Goal: Task Accomplishment & Management: Use online tool/utility

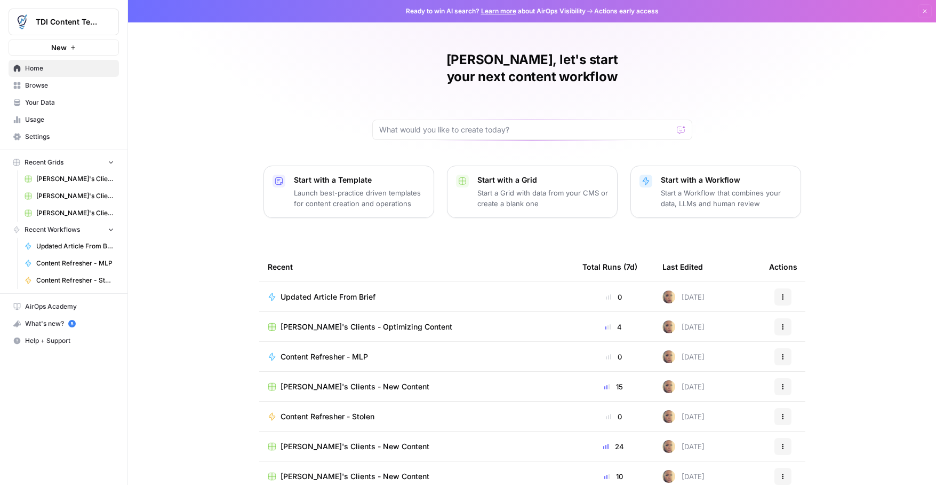
click at [33, 105] on span "Your Data" at bounding box center [69, 103] width 89 height 10
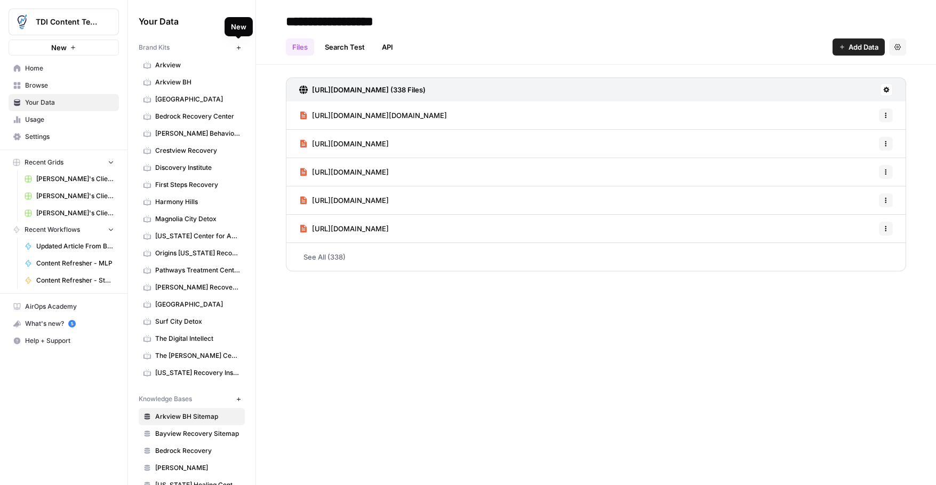
click at [240, 46] on icon "button" at bounding box center [239, 48] width 6 height 6
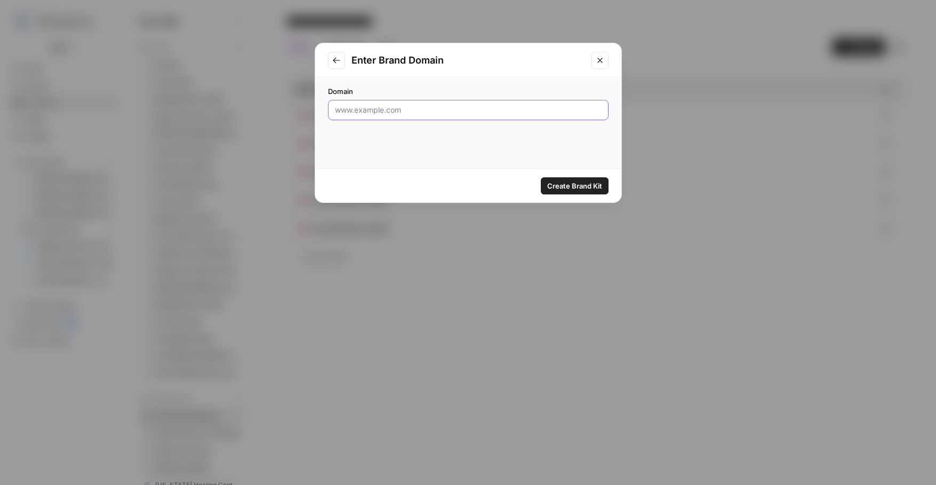
click at [360, 107] on input "Domain" at bounding box center [468, 110] width 267 height 11
paste input "[URL][DOMAIN_NAME]"
type input "[URL][DOMAIN_NAME]"
click at [569, 179] on button "Create Brand Kit" at bounding box center [575, 185] width 68 height 17
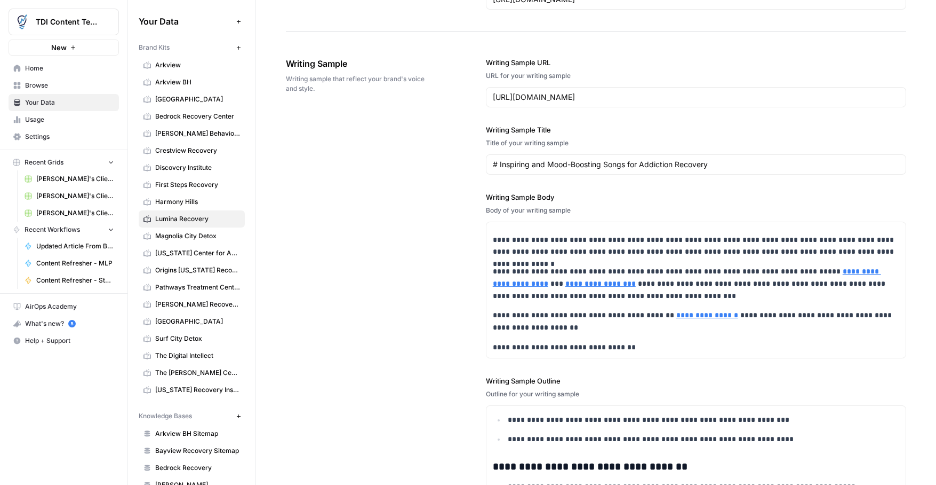
scroll to position [1180, 0]
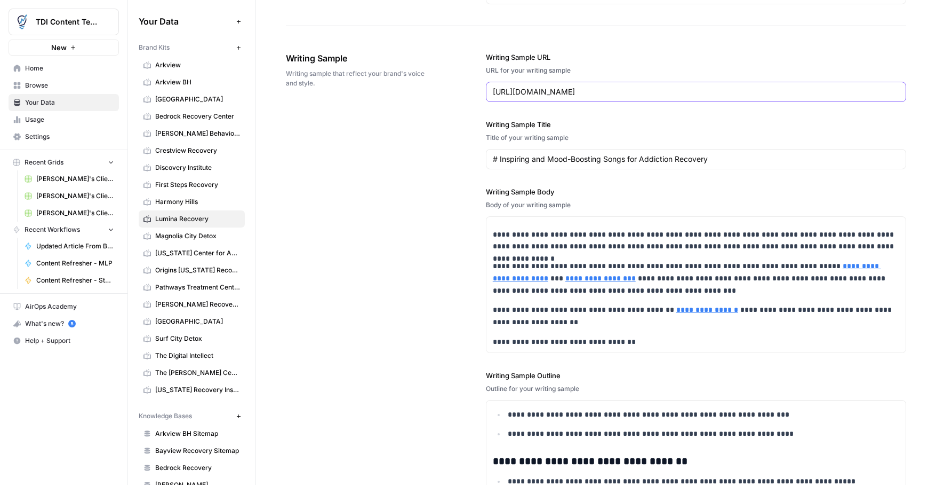
click at [876, 92] on input "[URL][DOMAIN_NAME]" at bounding box center [696, 91] width 407 height 11
click at [634, 346] on p "**********" at bounding box center [696, 342] width 407 height 12
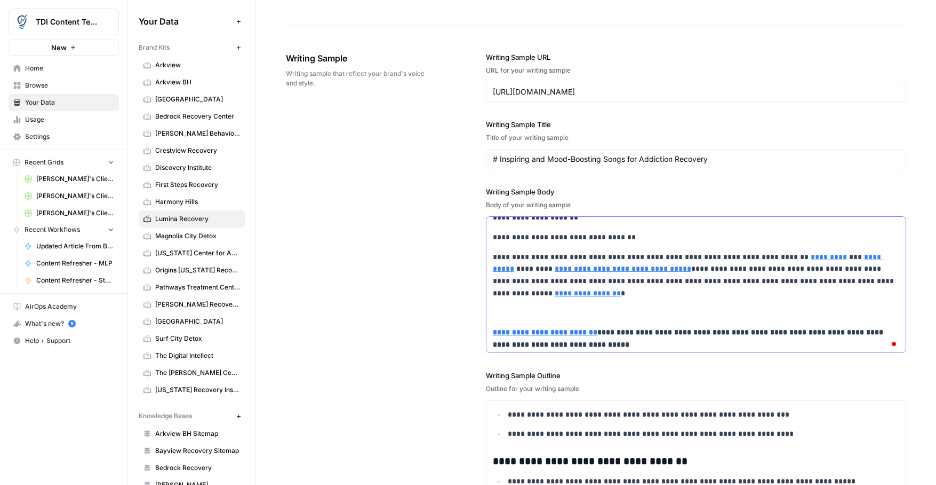
click at [521, 313] on p "To enrich screen reader interactions, please activate Accessibility in Grammarl…" at bounding box center [696, 313] width 407 height 12
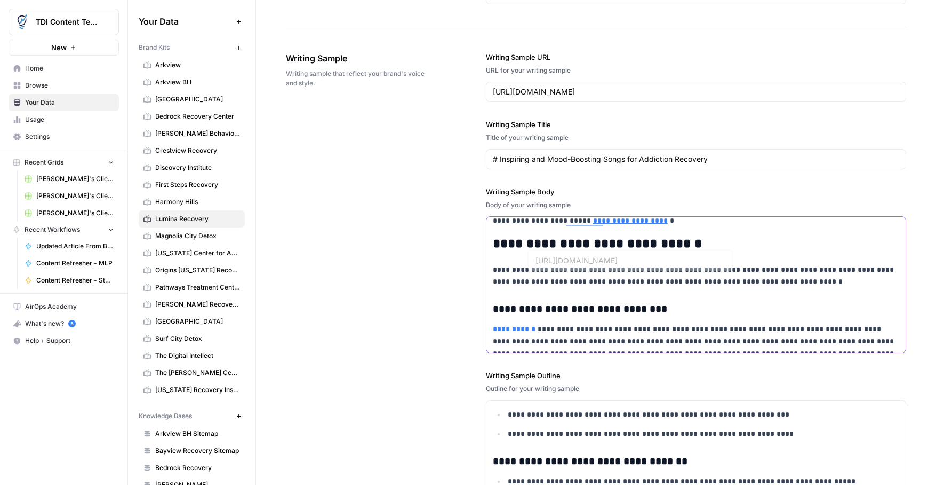
scroll to position [0, 0]
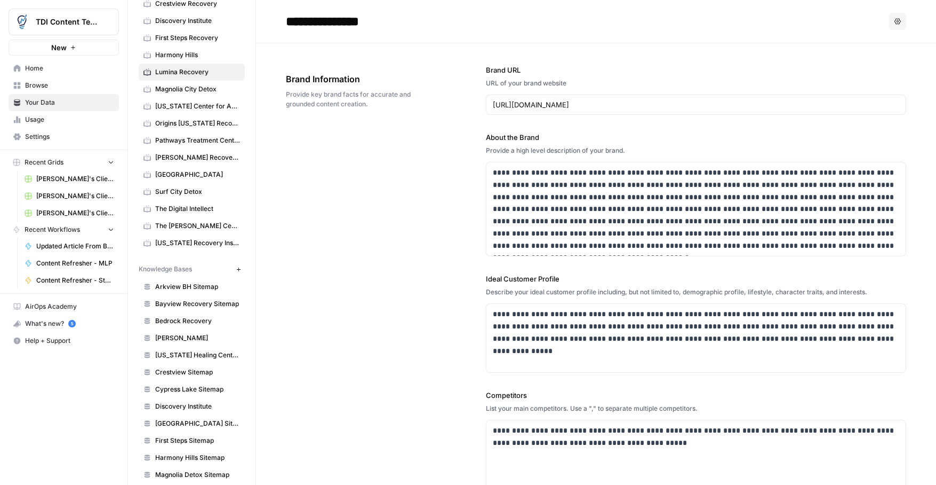
click at [237, 270] on icon "button" at bounding box center [239, 269] width 6 height 6
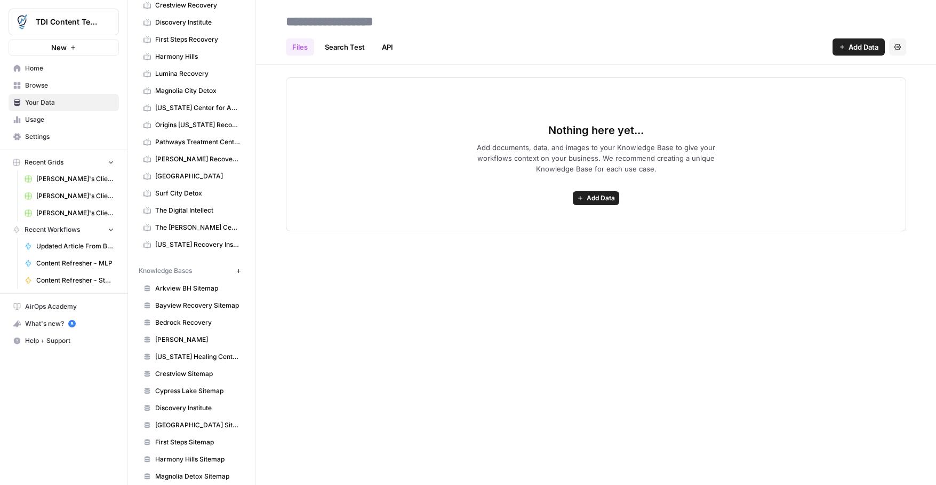
click at [390, 21] on input at bounding box center [367, 21] width 171 height 21
type input "**********"
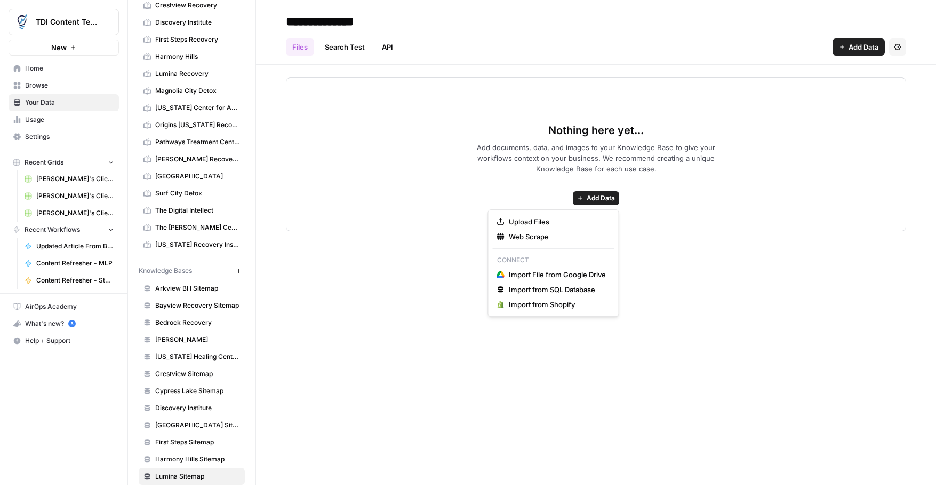
click at [612, 194] on span "Add Data" at bounding box center [601, 198] width 28 height 10
click at [543, 239] on span "Web Scrape" at bounding box center [557, 236] width 97 height 11
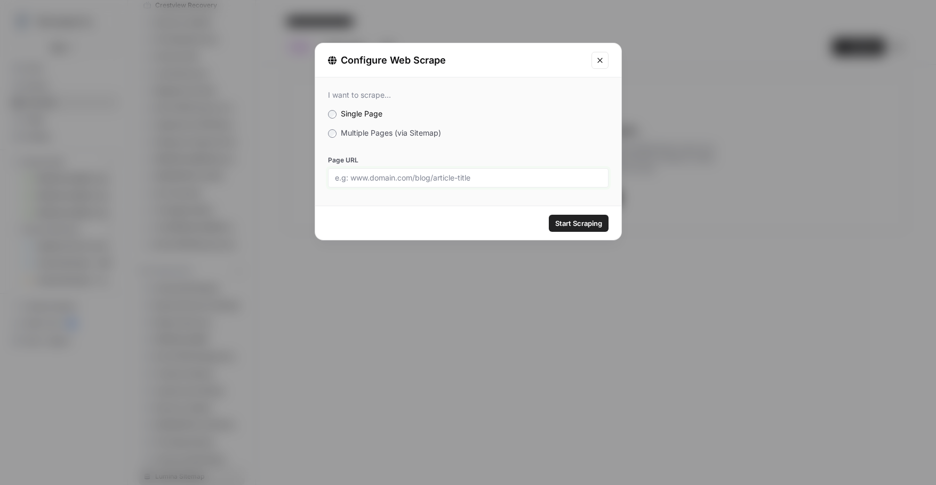
drag, startPoint x: 418, startPoint y: 181, endPoint x: 409, endPoint y: 171, distance: 12.9
click at [418, 181] on input "Page URL" at bounding box center [468, 178] width 267 height 10
click at [355, 136] on span "Multiple Pages (via Sitemap)" at bounding box center [391, 132] width 100 height 9
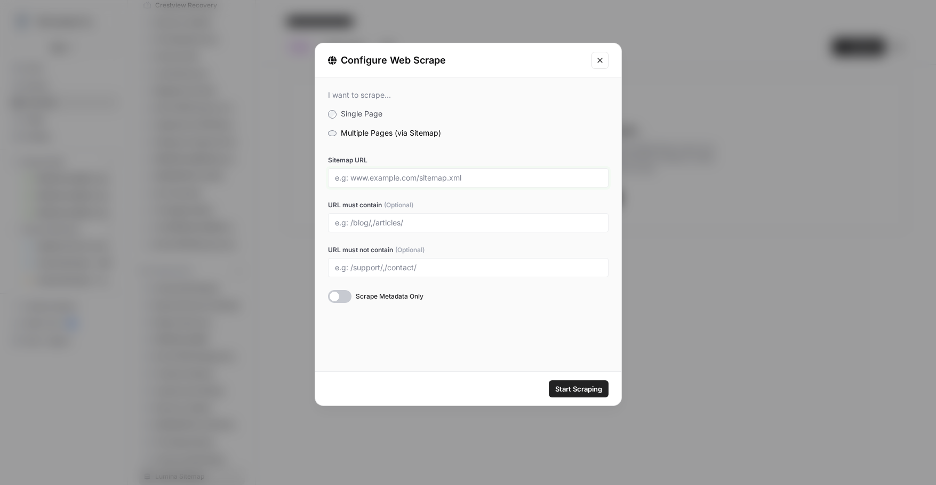
click at [366, 174] on input "Sitemap URL" at bounding box center [468, 178] width 267 height 10
paste input "[URL][DOMAIN_NAME]"
type input "[URL][DOMAIN_NAME]"
click at [568, 382] on button "Start Scraping" at bounding box center [579, 388] width 60 height 17
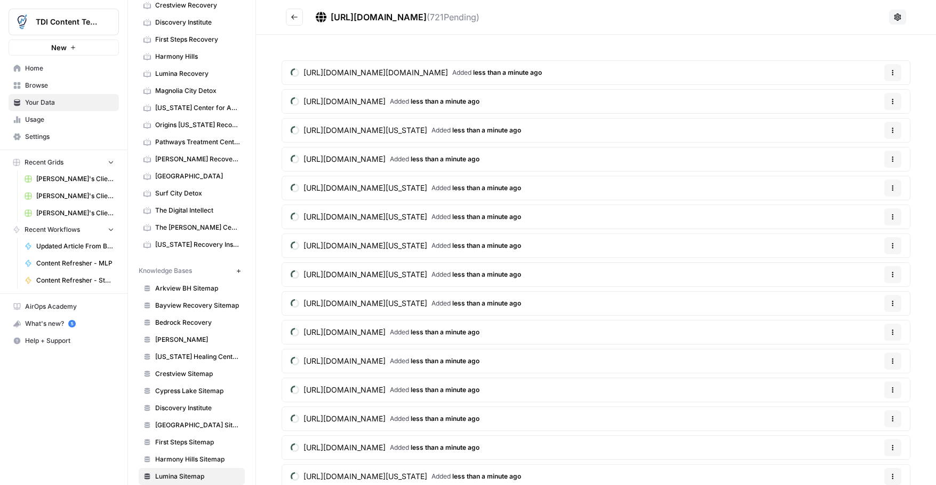
click at [46, 84] on span "Browse" at bounding box center [69, 86] width 89 height 10
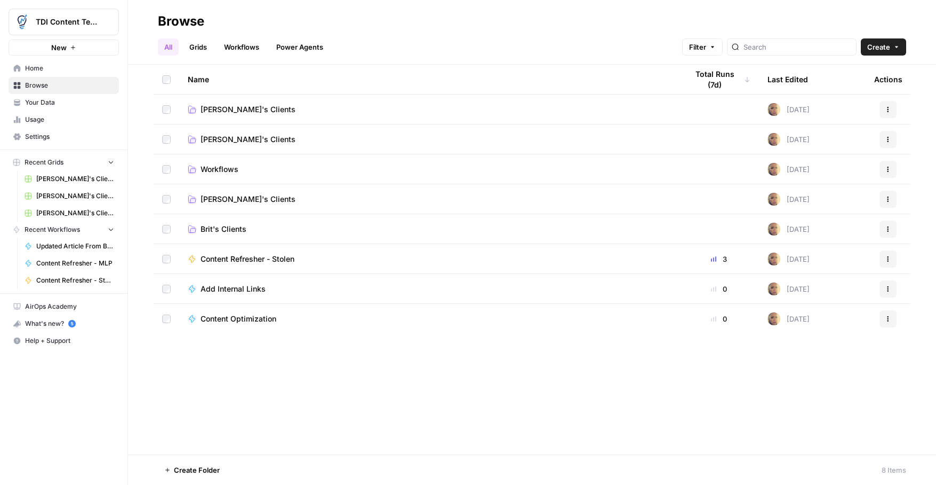
click at [218, 227] on span "Brit's Clients" at bounding box center [224, 229] width 46 height 11
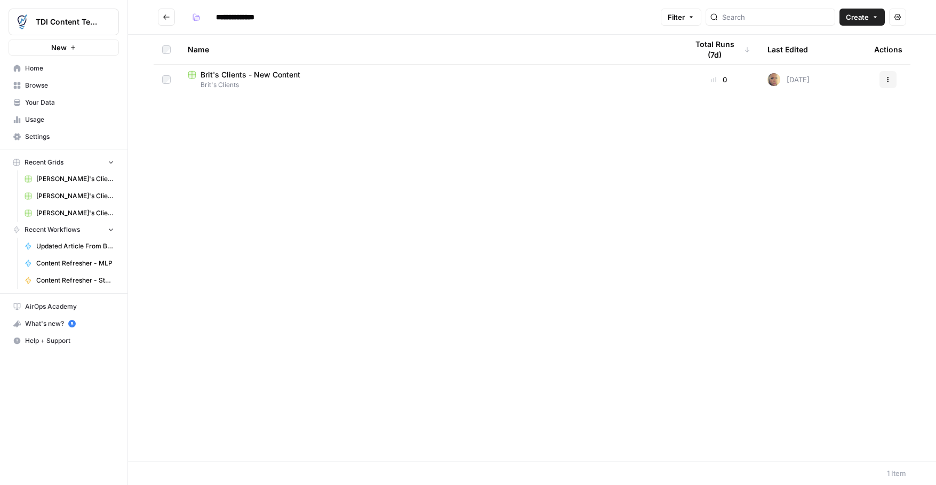
click at [259, 79] on span "Brit's Clients - New Content" at bounding box center [251, 74] width 100 height 11
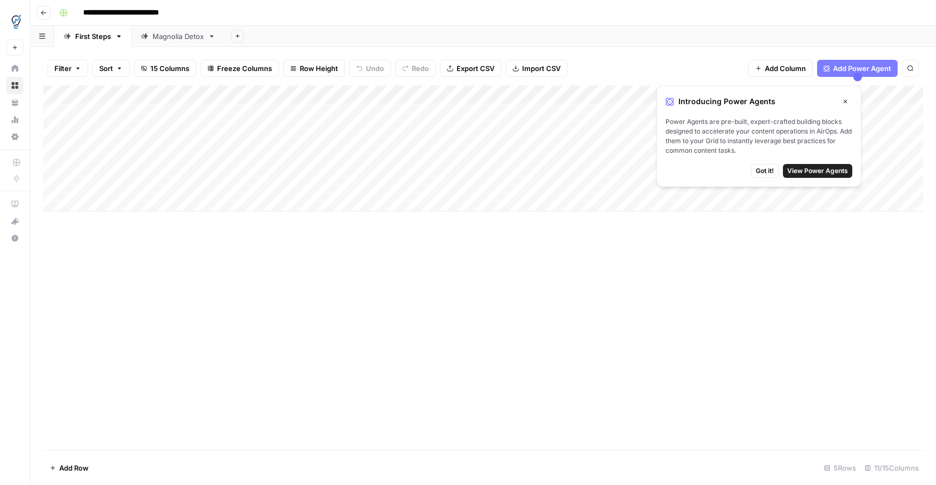
drag, startPoint x: 773, startPoint y: 166, endPoint x: 447, endPoint y: 65, distance: 341.4
click at [772, 167] on span "Got it!" at bounding box center [765, 171] width 18 height 10
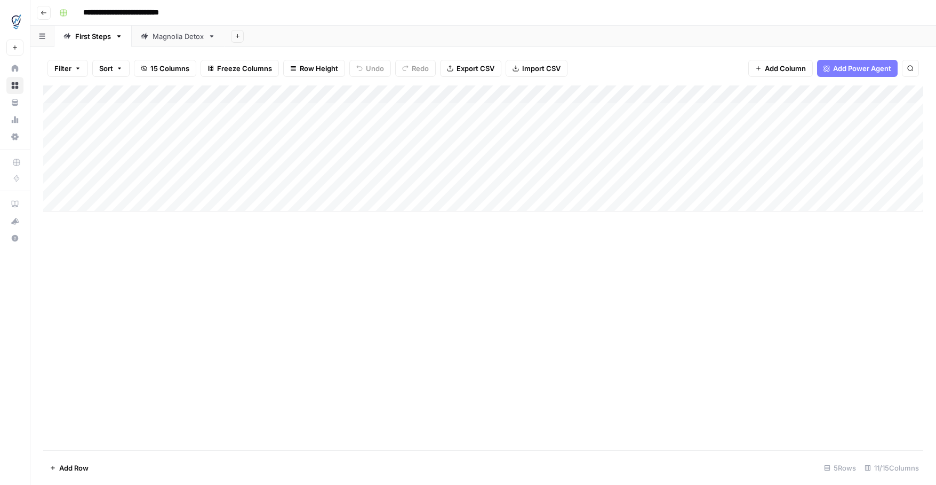
click at [243, 34] on button "Add Sheet" at bounding box center [237, 36] width 13 height 13
click at [208, 36] on link "Magnolia Detox" at bounding box center [178, 36] width 93 height 21
click at [213, 38] on icon "button" at bounding box center [211, 36] width 7 height 7
click at [229, 73] on div "Duplicate Sheet" at bounding box center [251, 71] width 67 height 11
click at [309, 40] on link "Magnolia Detox" at bounding box center [271, 36] width 93 height 21
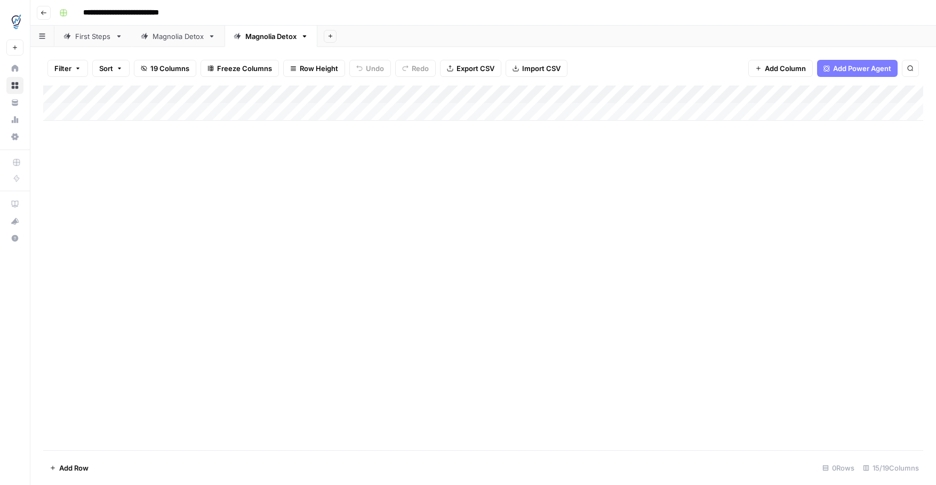
click at [306, 38] on icon "button" at bounding box center [304, 36] width 7 height 7
click at [317, 53] on icon "button" at bounding box center [315, 56] width 7 height 7
type input "*"
type input "******"
click at [305, 96] on div "Add Column" at bounding box center [483, 102] width 880 height 35
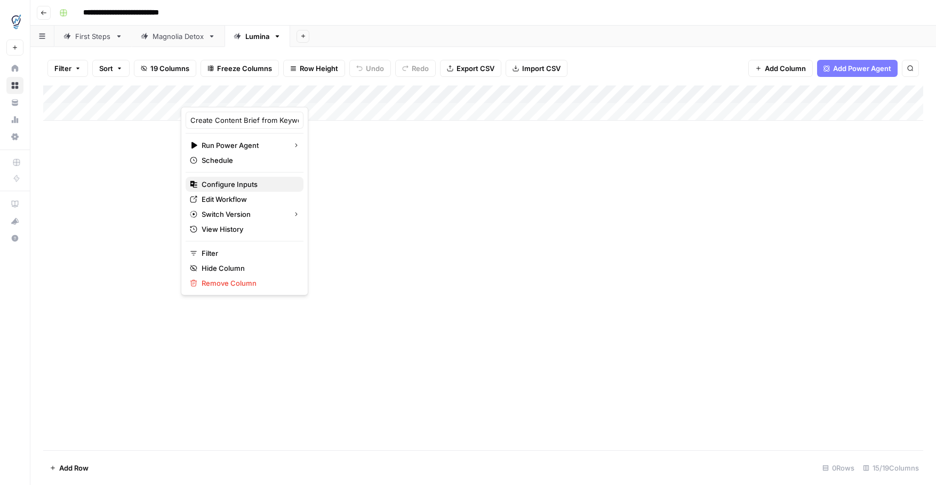
click at [243, 188] on span "Configure Inputs" at bounding box center [248, 184] width 93 height 11
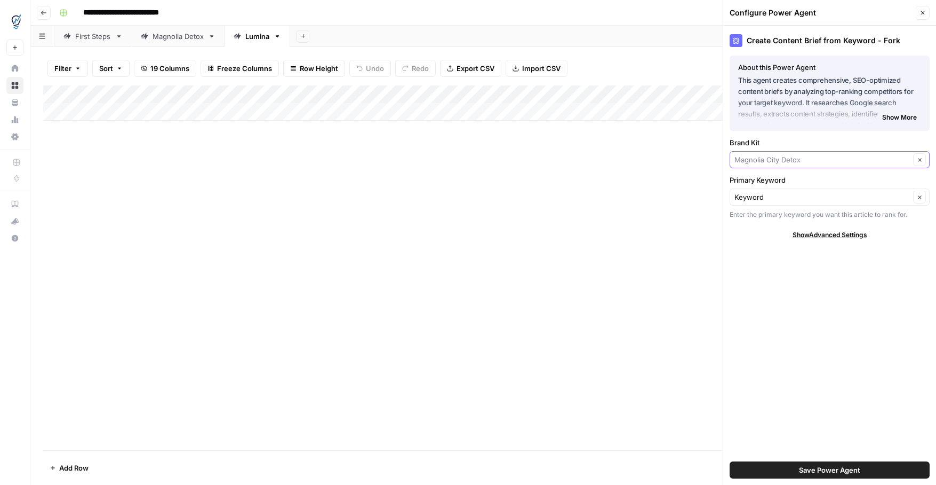
click at [877, 163] on input "Brand Kit" at bounding box center [823, 159] width 176 height 11
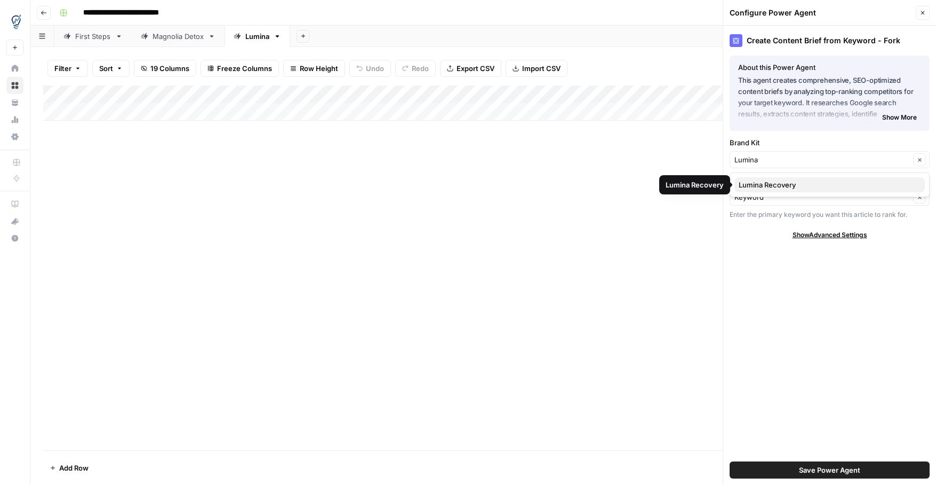
click at [864, 185] on span "Lumina Recovery" at bounding box center [828, 184] width 178 height 11
type input "Lumina Recovery"
click at [840, 471] on span "Save Power Agent" at bounding box center [829, 469] width 61 height 11
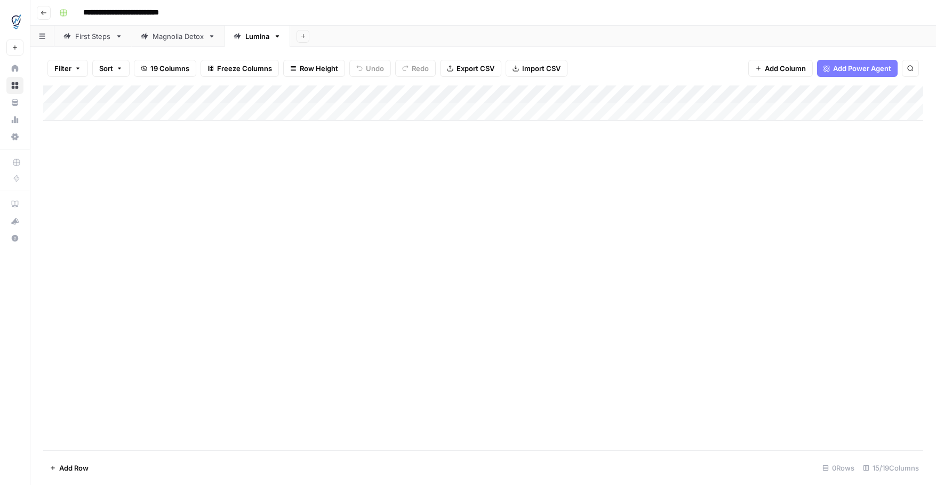
click at [845, 92] on div "Add Column" at bounding box center [483, 102] width 880 height 35
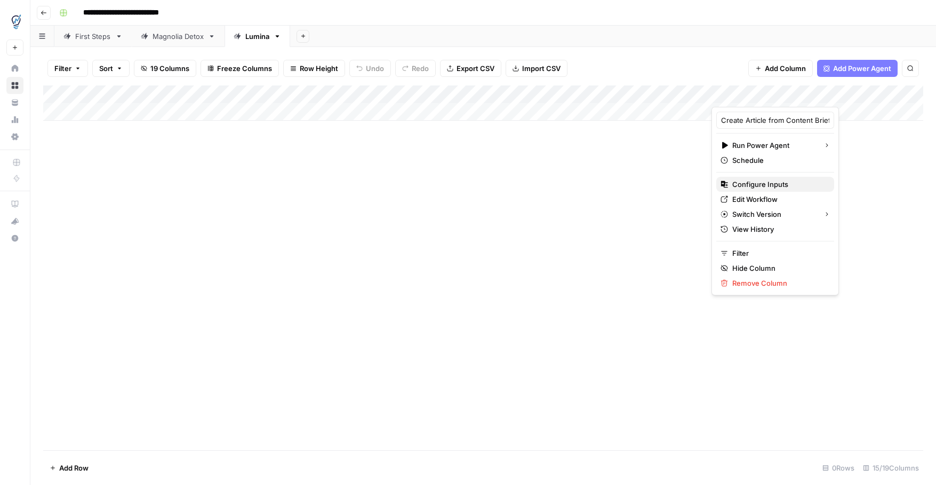
click at [776, 188] on span "Configure Inputs" at bounding box center [779, 184] width 93 height 11
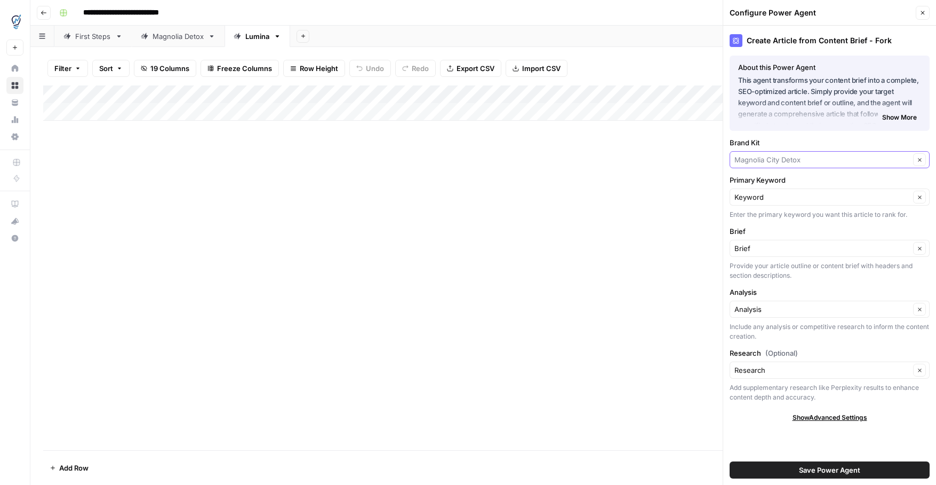
click at [803, 161] on input "Brand Kit" at bounding box center [823, 159] width 176 height 11
click at [798, 180] on span "Lumina Recovery" at bounding box center [828, 184] width 178 height 11
type input "Lumina Recovery"
click at [776, 466] on button "Save Power Agent" at bounding box center [830, 469] width 200 height 17
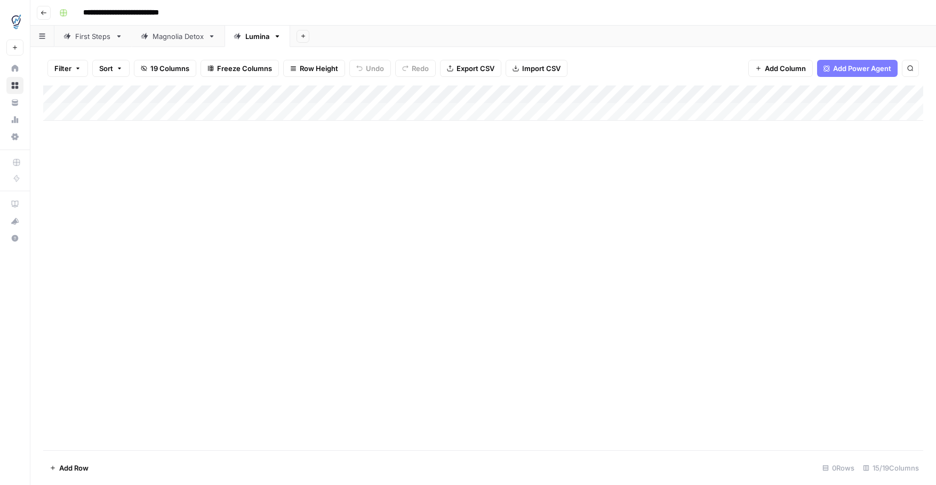
click at [798, 147] on div "Add Column" at bounding box center [483, 267] width 880 height 364
click at [790, 112] on div "Add Column" at bounding box center [483, 102] width 880 height 35
click at [910, 96] on div "Add Column" at bounding box center [483, 111] width 880 height 53
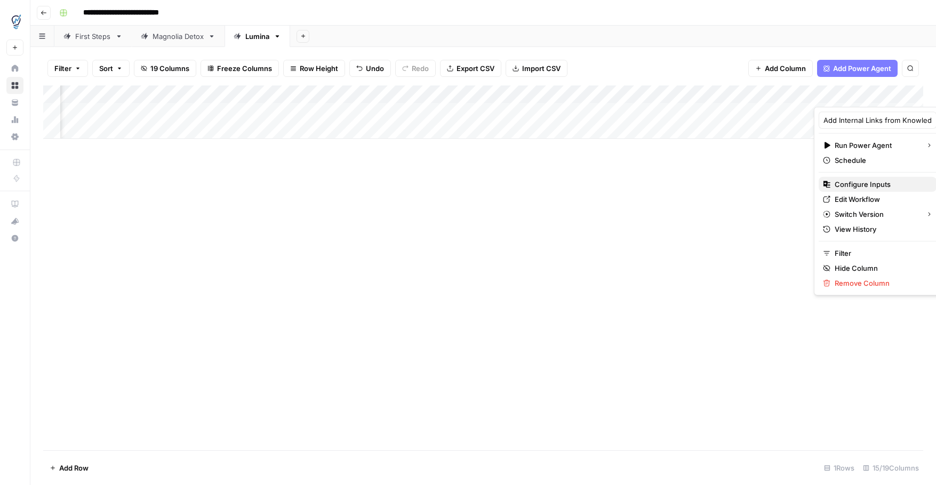
click at [865, 185] on span "Configure Inputs" at bounding box center [881, 184] width 93 height 11
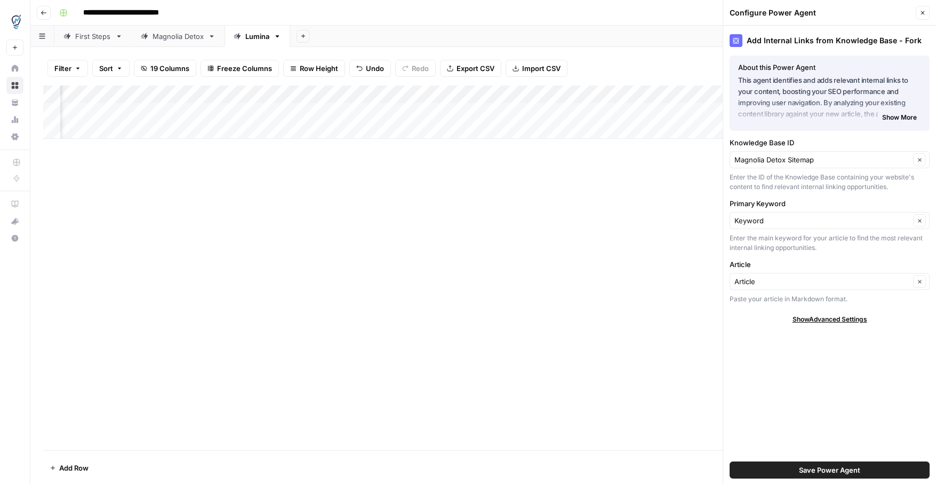
click at [853, 165] on div "Magnolia Detox Sitemap Clear" at bounding box center [830, 159] width 200 height 17
click at [837, 184] on span "Lumina Sitemap" at bounding box center [828, 184] width 178 height 11
type input "Lumina Sitemap"
click at [824, 463] on button "Save Power Agent" at bounding box center [830, 469] width 200 height 17
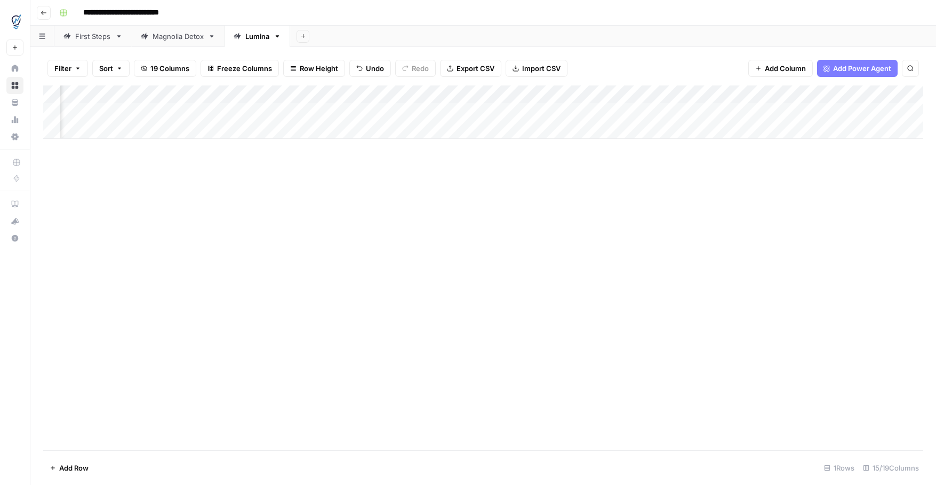
click at [460, 144] on div "Add Column" at bounding box center [483, 267] width 880 height 364
click at [443, 113] on div "Add Column" at bounding box center [483, 111] width 880 height 53
type textarea "*"
click at [198, 140] on div "Add Column" at bounding box center [483, 267] width 880 height 364
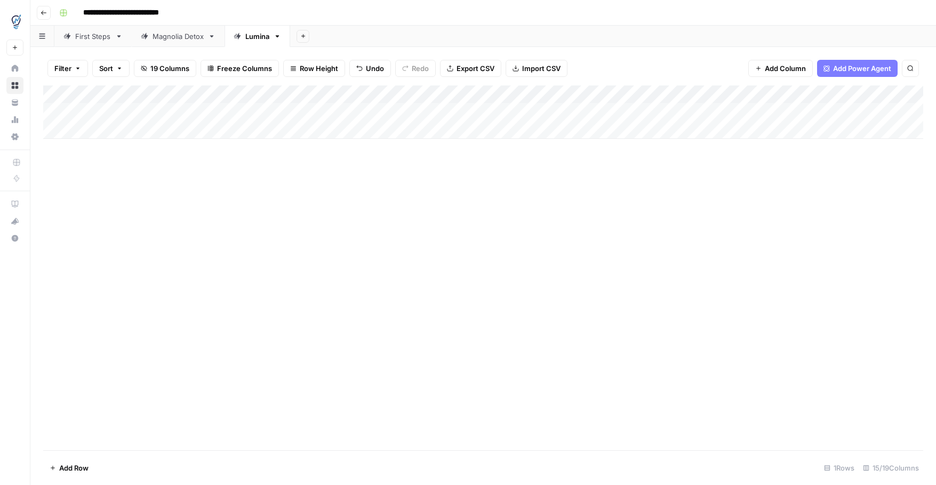
click at [115, 105] on div "Add Column" at bounding box center [483, 111] width 880 height 53
type textarea "**********"
click at [134, 151] on div "Add Column" at bounding box center [483, 267] width 880 height 364
click at [252, 112] on div "Add Column" at bounding box center [483, 111] width 880 height 53
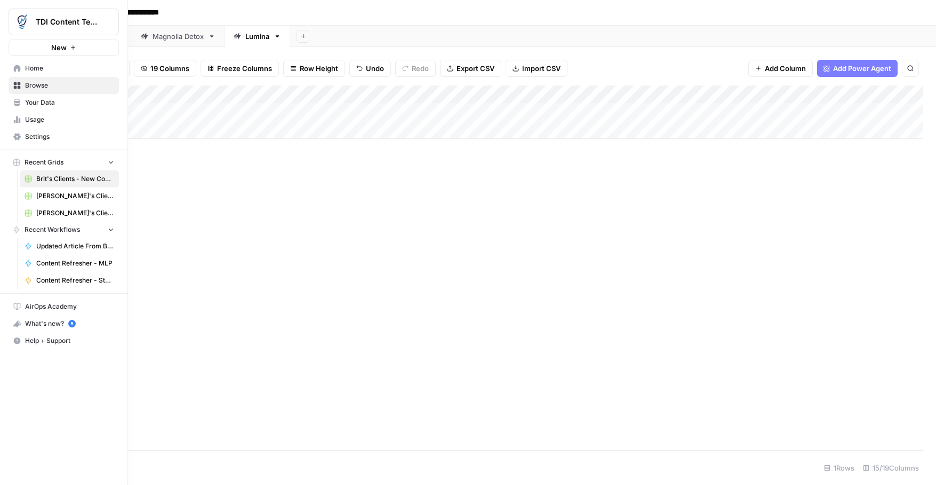
click at [29, 99] on span "Your Data" at bounding box center [69, 103] width 89 height 10
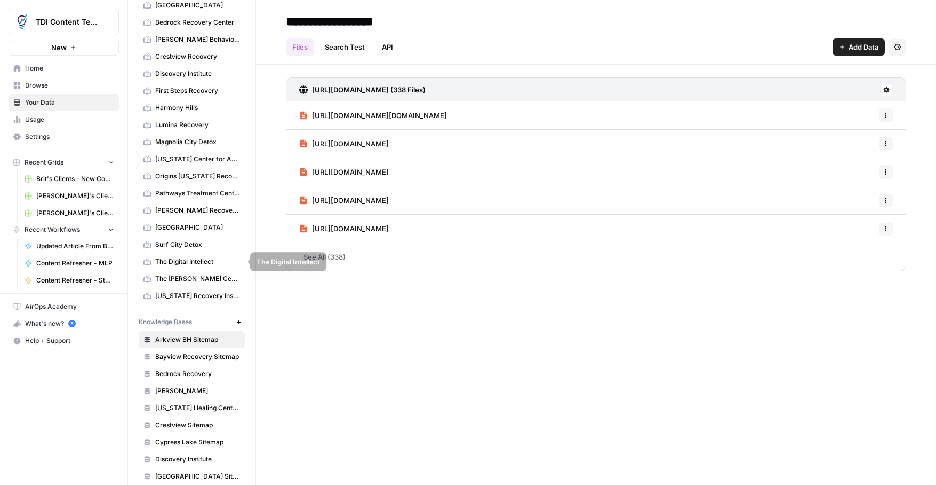
scroll to position [312, 0]
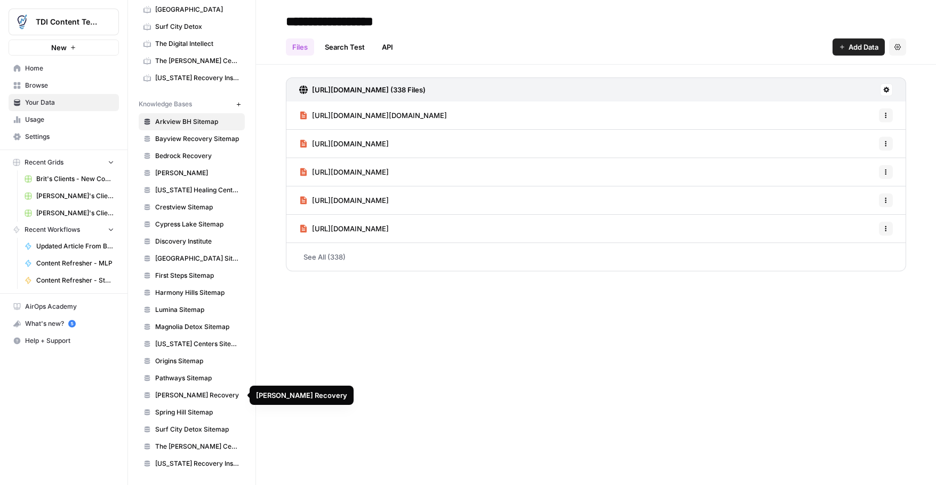
click at [195, 302] on link "Lumina Sitemap" at bounding box center [192, 309] width 106 height 17
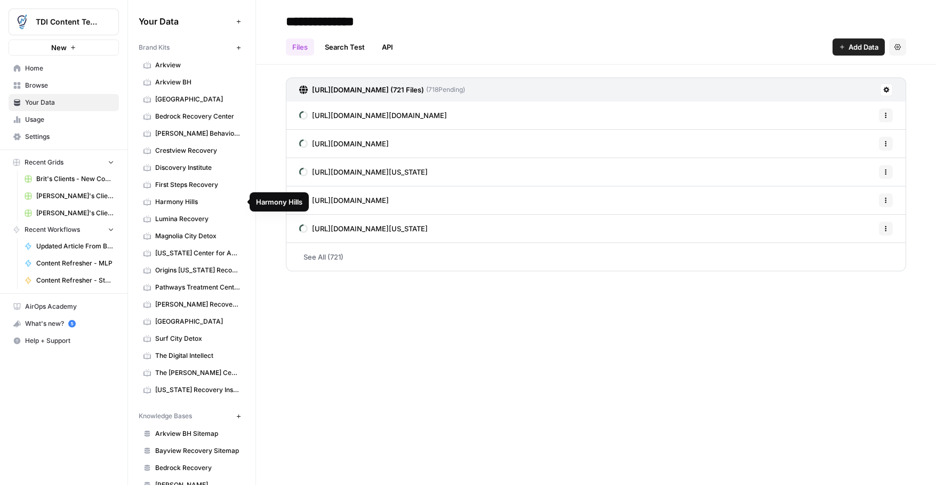
click at [199, 212] on link "Lumina Recovery" at bounding box center [192, 218] width 106 height 17
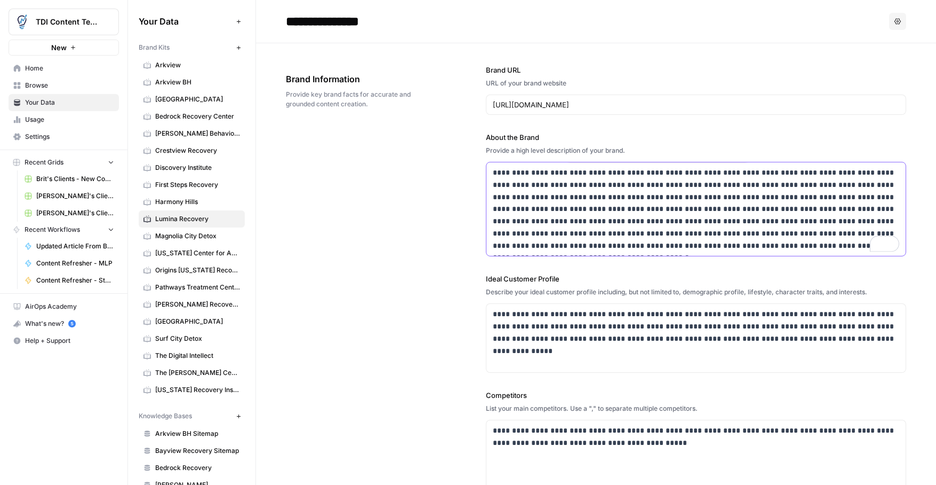
drag, startPoint x: 655, startPoint y: 231, endPoint x: 471, endPoint y: 157, distance: 198.3
click at [471, 157] on div "**********" at bounding box center [596, 335] width 621 height 585
copy p "**********"
click at [68, 181] on span "Brit's Clients - New Content" at bounding box center [75, 179] width 78 height 10
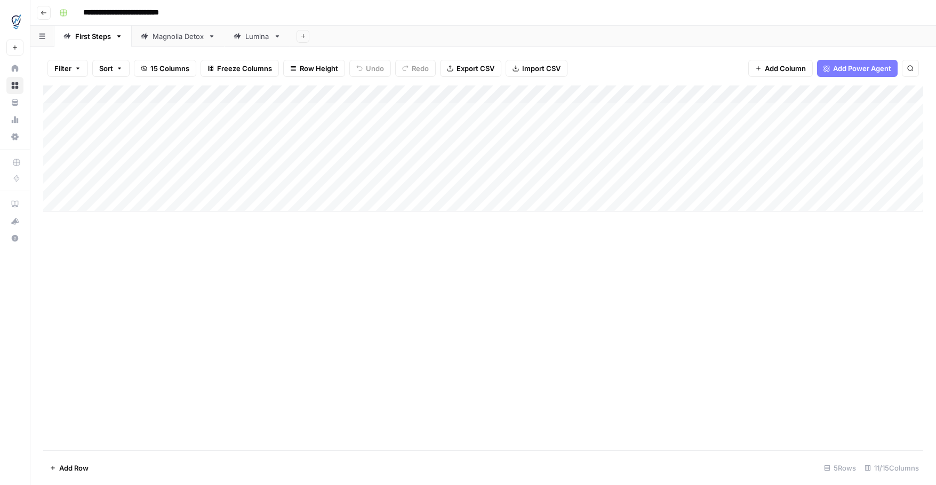
click at [255, 38] on div "Lumina" at bounding box center [257, 36] width 24 height 11
click at [319, 112] on div "Add Column" at bounding box center [483, 111] width 880 height 53
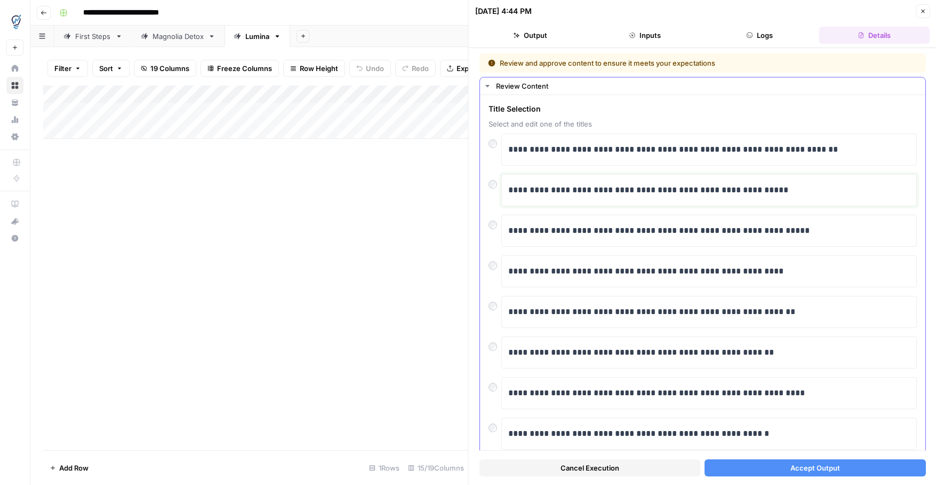
click at [600, 188] on p "**********" at bounding box center [710, 190] width 402 height 14
click at [838, 470] on span "Accept Output" at bounding box center [815, 467] width 50 height 11
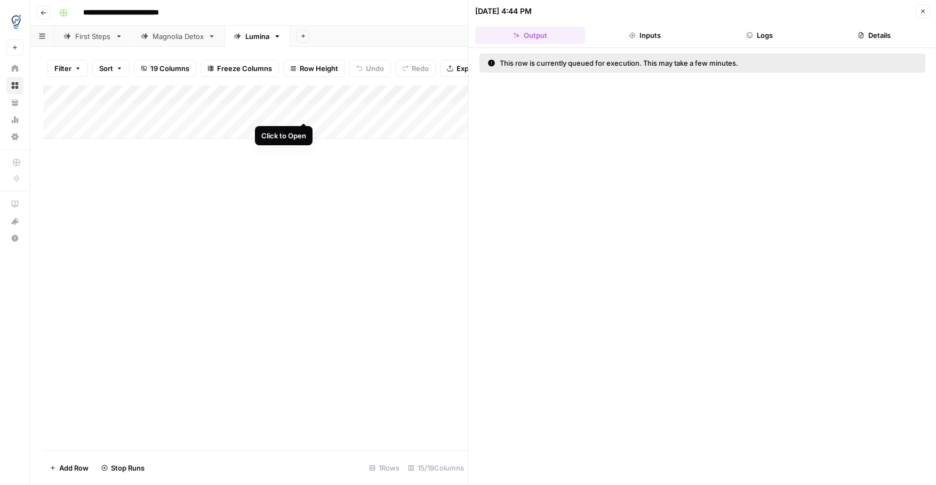
click at [304, 111] on div "Add Column" at bounding box center [255, 111] width 425 height 53
